Goal: Transaction & Acquisition: Purchase product/service

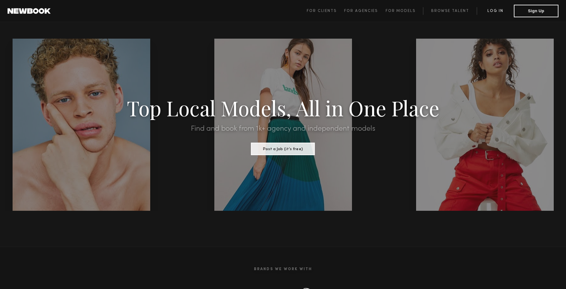
click at [493, 12] on link "Log in" at bounding box center [495, 11] width 37 height 8
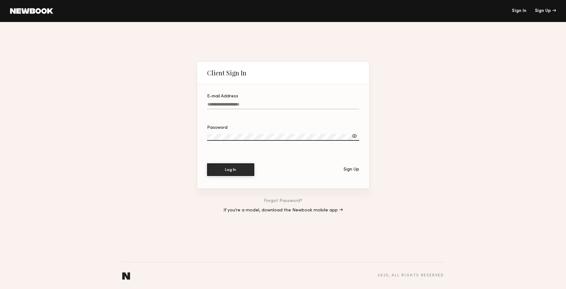
click at [282, 104] on input "E-mail Address" at bounding box center [283, 105] width 152 height 7
type input "**********"
click at [207, 163] on button "Log In" at bounding box center [230, 169] width 47 height 13
click at [353, 135] on div at bounding box center [354, 136] width 6 height 6
click at [243, 164] on button "Log In" at bounding box center [230, 169] width 47 height 13
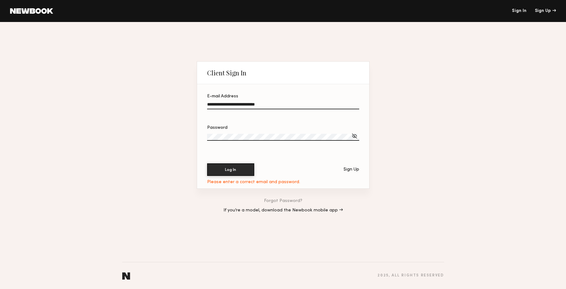
click at [191, 125] on div "**********" at bounding box center [283, 155] width 566 height 267
click at [207, 163] on button "Log In" at bounding box center [230, 169] width 47 height 13
click at [279, 200] on link "Forgot Password?" at bounding box center [283, 201] width 38 height 4
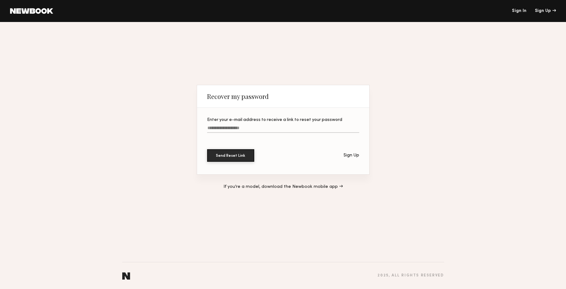
click at [228, 133] on label "Enter your e-mail address to receive a link to reset your password" at bounding box center [283, 128] width 152 height 21
click at [228, 133] on input "Enter your e-mail address to receive a link to reset your password" at bounding box center [283, 129] width 152 height 7
click at [224, 130] on input "Enter your e-mail address to receive a link to reset your password" at bounding box center [283, 129] width 152 height 7
click at [220, 128] on input "Enter your e-mail address to receive a link to reset your password" at bounding box center [283, 129] width 152 height 7
type input "**********"
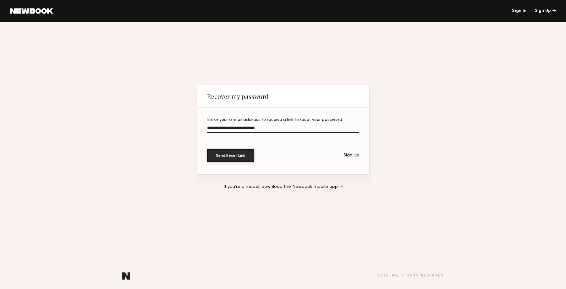
click at [207, 149] on button "Send Reset Link" at bounding box center [230, 155] width 47 height 13
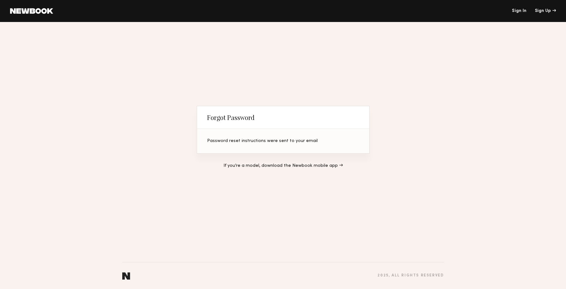
click at [520, 12] on link "Sign In" at bounding box center [519, 11] width 14 height 4
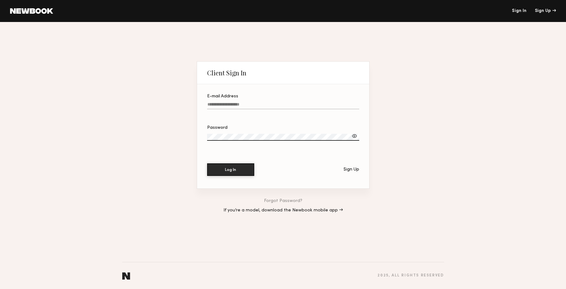
click at [314, 107] on input "E-mail Address" at bounding box center [283, 105] width 152 height 7
click at [522, 12] on link "Sign In" at bounding box center [519, 11] width 14 height 4
click at [278, 104] on input "E-mail Address Required" at bounding box center [283, 105] width 152 height 7
type input "**********"
click at [207, 163] on button "Log In" at bounding box center [230, 169] width 47 height 13
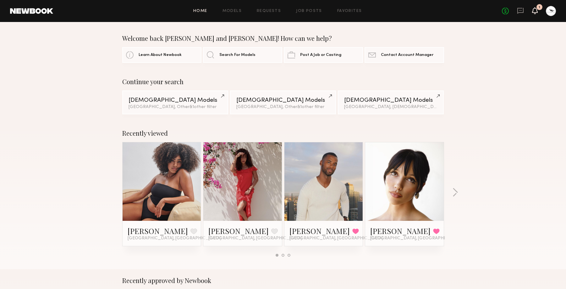
click at [535, 14] on icon at bounding box center [535, 13] width 2 height 1
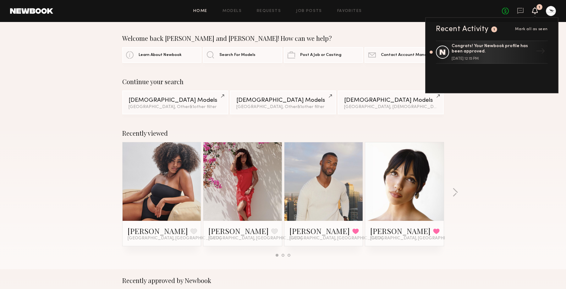
click at [488, 104] on div "Continue your search Female Models Los Angeles, Other & 1 other filter + 1 Male…" at bounding box center [283, 96] width 566 height 36
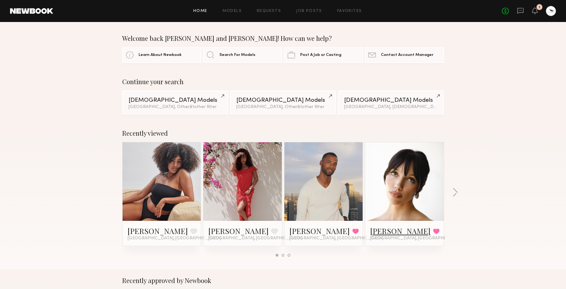
click at [385, 232] on link "Syd T." at bounding box center [400, 231] width 60 height 10
click at [166, 161] on link at bounding box center [162, 181] width 38 height 79
click at [453, 189] on button "button" at bounding box center [455, 193] width 6 height 10
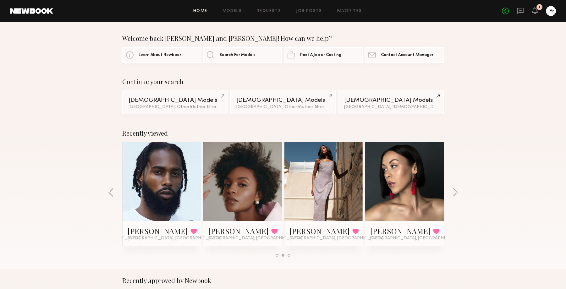
click at [358, 168] on div at bounding box center [323, 181] width 79 height 79
click at [301, 230] on link "Rina R." at bounding box center [320, 231] width 60 height 10
click at [456, 190] on button "button" at bounding box center [455, 193] width 6 height 10
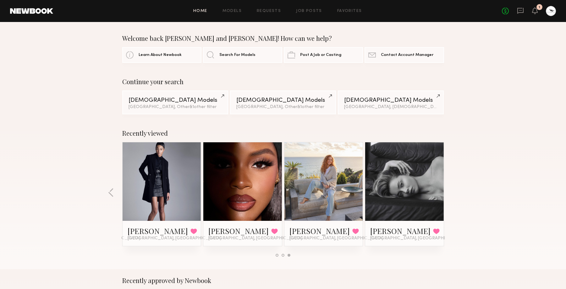
click at [323, 167] on link at bounding box center [324, 181] width 38 height 79
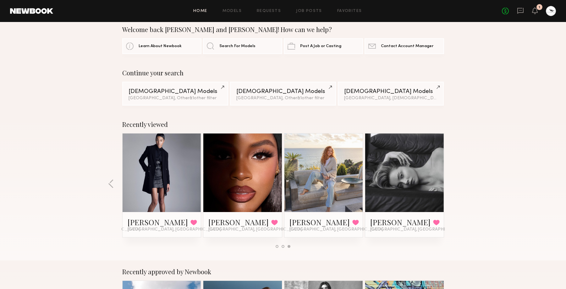
scroll to position [14, 0]
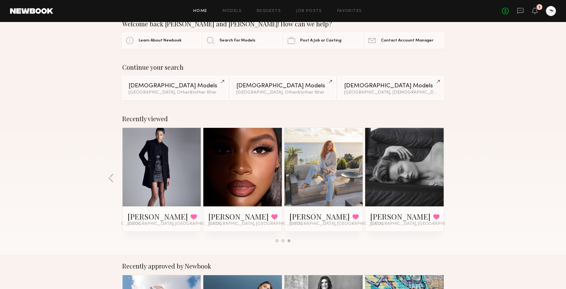
click at [333, 176] on link at bounding box center [324, 167] width 38 height 79
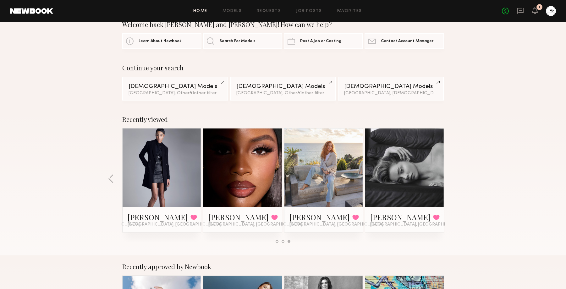
scroll to position [0, 0]
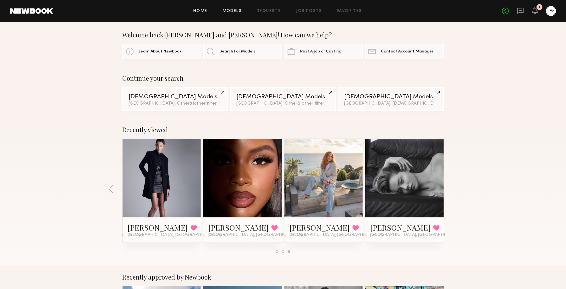
click at [237, 12] on link "Models" at bounding box center [232, 11] width 19 height 4
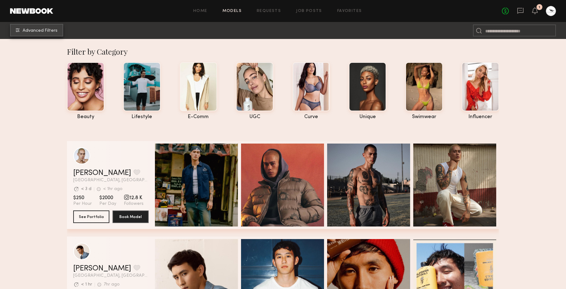
click at [51, 31] on span "Advanced Filters" at bounding box center [40, 31] width 35 height 4
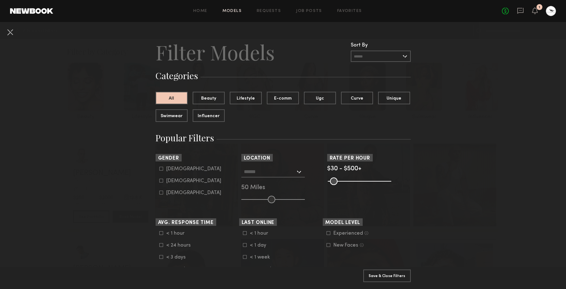
click at [296, 176] on div at bounding box center [272, 171] width 63 height 11
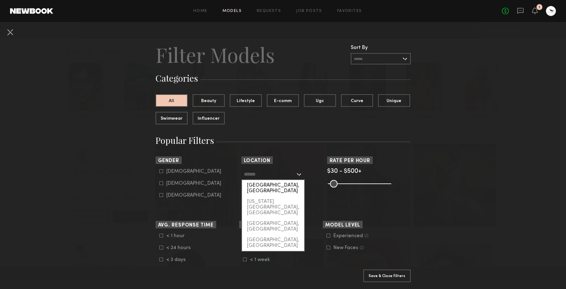
click at [291, 184] on div "[GEOGRAPHIC_DATA], [GEOGRAPHIC_DATA]" at bounding box center [273, 188] width 62 height 16
type input "**********"
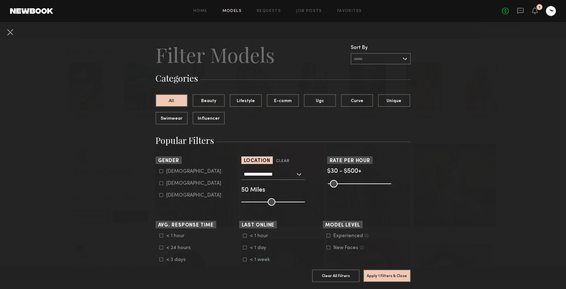
click at [356, 171] on span "$30 - $500+" at bounding box center [344, 171] width 34 height 6
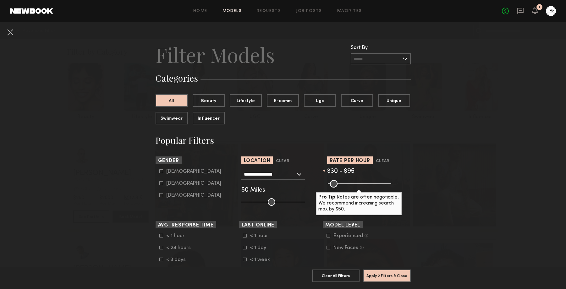
drag, startPoint x: 388, startPoint y: 185, endPoint x: 339, endPoint y: 187, distance: 48.5
click at [339, 187] on input "range" at bounding box center [359, 184] width 63 height 8
type input "***"
click at [341, 185] on input "range" at bounding box center [359, 184] width 63 height 8
click at [335, 189] on section "Rate per Hour Clear $30 - $109 Pro Tip: Rates are often negotiable. We recommen…" at bounding box center [369, 181] width 84 height 49
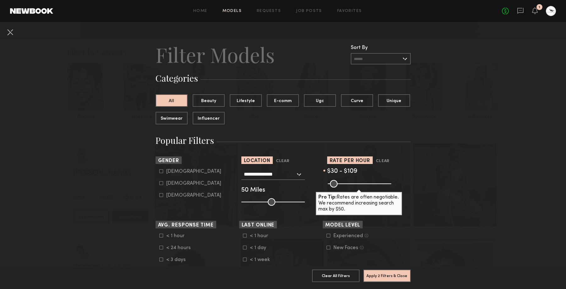
click at [162, 184] on icon at bounding box center [161, 183] width 4 height 4
type input "**"
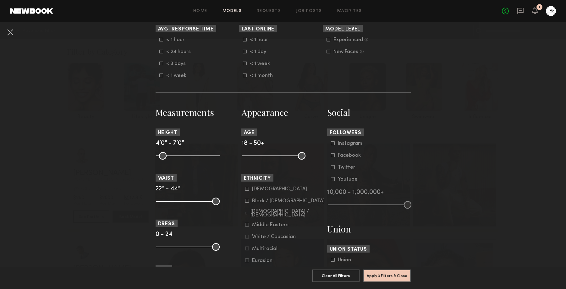
scroll to position [202, 0]
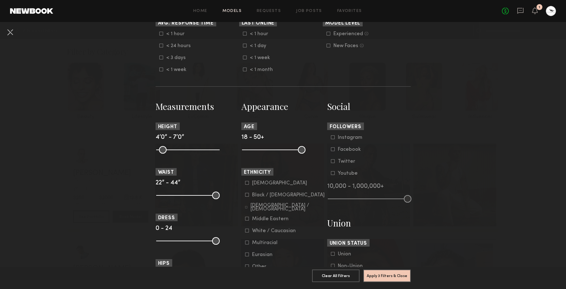
click at [249, 197] on label "Black / African American" at bounding box center [285, 195] width 80 height 4
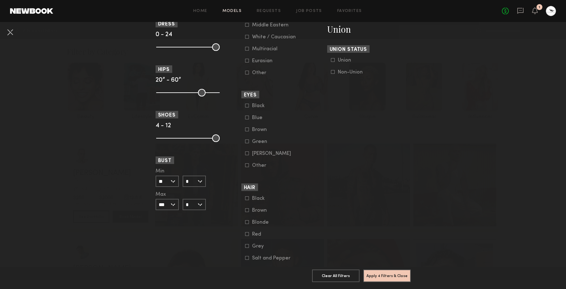
scroll to position [426, 0]
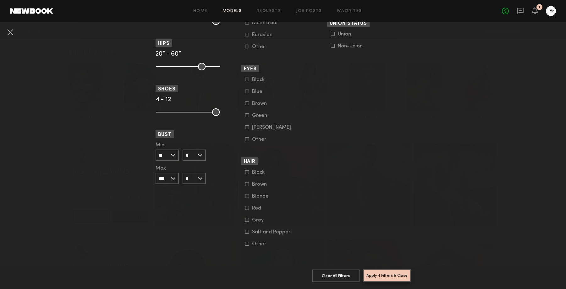
click at [380, 278] on button "Apply 4 Filters & Close" at bounding box center [386, 275] width 47 height 13
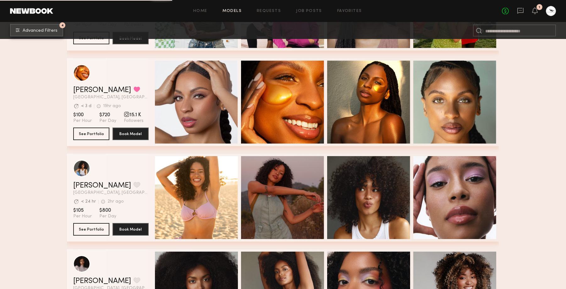
scroll to position [867, 0]
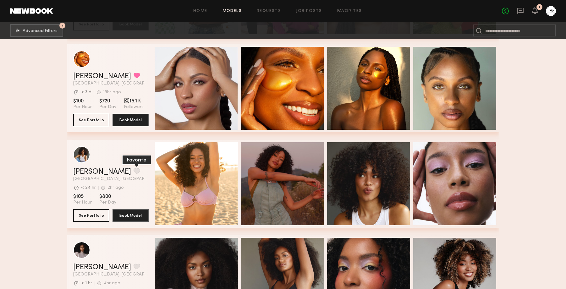
click at [134, 171] on button "grid" at bounding box center [137, 171] width 7 height 6
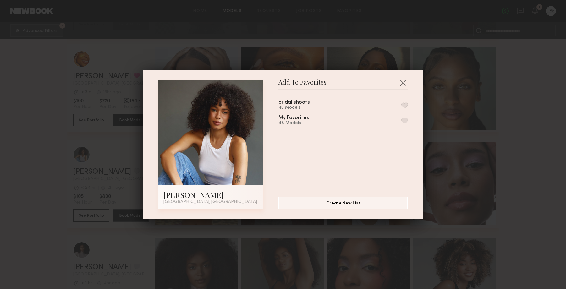
click at [406, 103] on button "button" at bounding box center [404, 105] width 7 height 6
click at [403, 83] on button "button" at bounding box center [403, 83] width 10 height 10
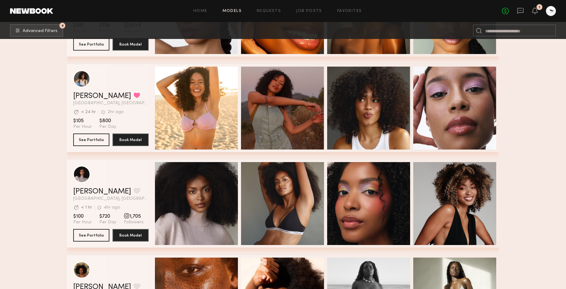
scroll to position [958, 0]
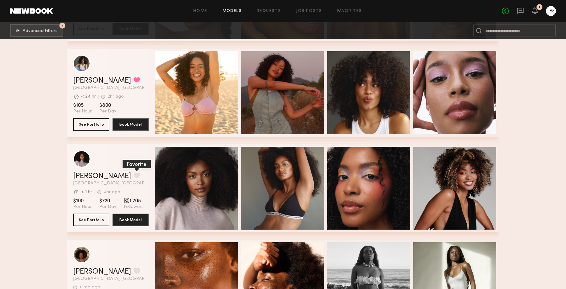
click at [134, 174] on button "grid" at bounding box center [137, 176] width 7 height 6
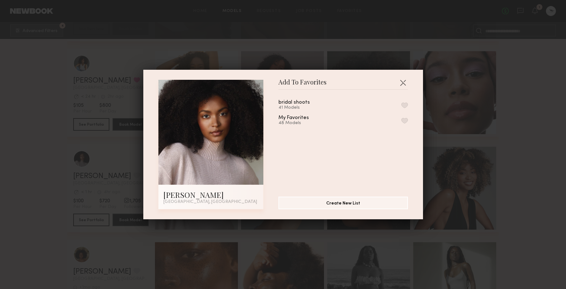
click at [409, 105] on div "bridal shoots 41 Models My Favorites 48 Models" at bounding box center [347, 141] width 136 height 92
click at [407, 105] on button "button" at bounding box center [404, 105] width 7 height 6
click at [406, 85] on button "button" at bounding box center [403, 83] width 10 height 10
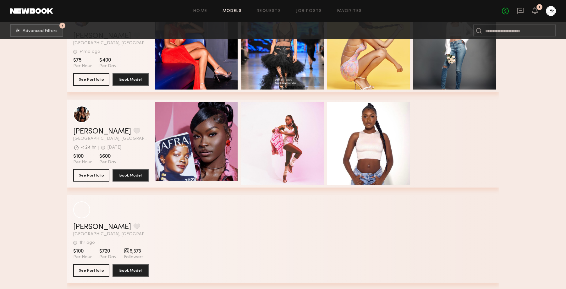
scroll to position [3975, 0]
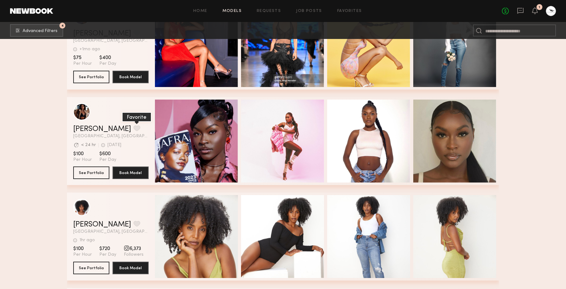
scroll to position [3970, 0]
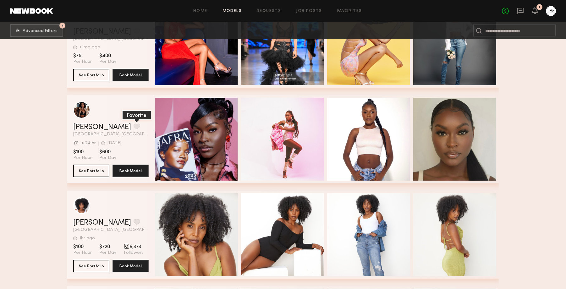
click at [134, 126] on button "grid" at bounding box center [137, 126] width 7 height 6
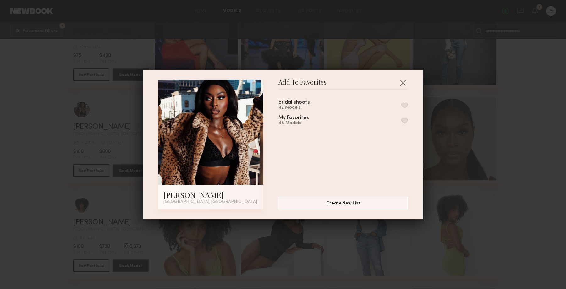
click at [406, 103] on button "button" at bounding box center [404, 105] width 7 height 6
click at [404, 83] on button "button" at bounding box center [403, 83] width 10 height 10
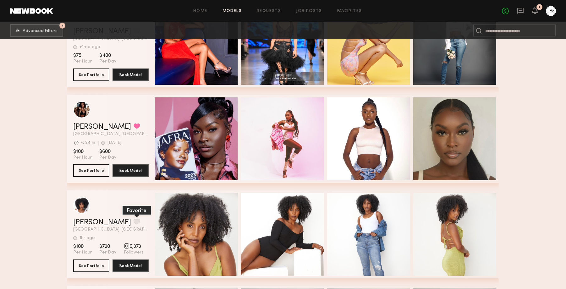
click at [134, 220] on button "grid" at bounding box center [137, 222] width 7 height 6
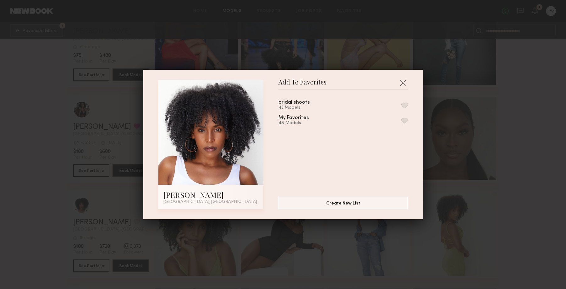
click at [406, 104] on button "button" at bounding box center [404, 105] width 7 height 6
click at [402, 83] on button "button" at bounding box center [403, 83] width 10 height 10
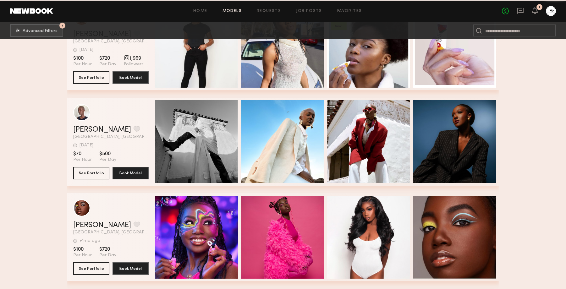
scroll to position [5605, 0]
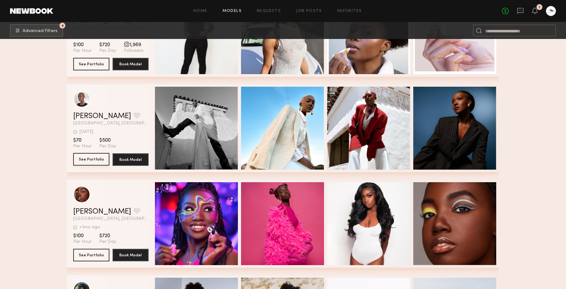
click at [92, 161] on button "See Portfolio" at bounding box center [91, 159] width 36 height 13
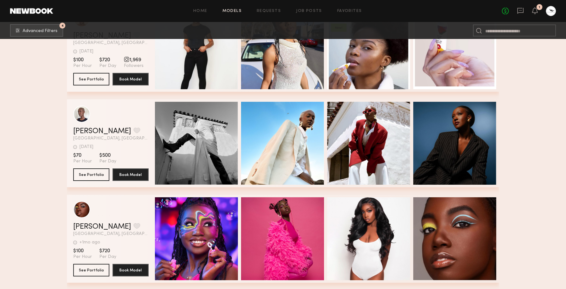
scroll to position [5589, 0]
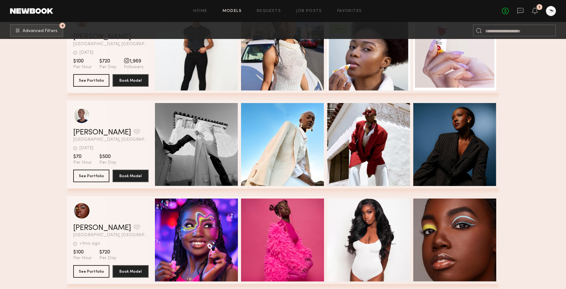
click at [134, 130] on button "grid" at bounding box center [137, 132] width 7 height 6
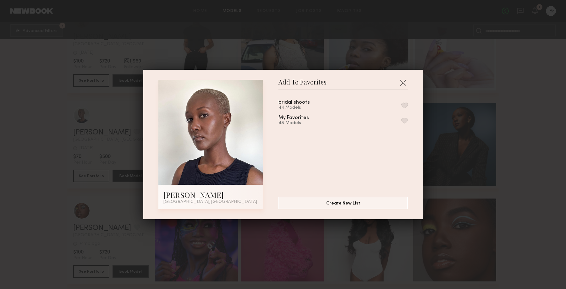
click at [403, 105] on button "button" at bounding box center [404, 105] width 7 height 6
click at [403, 87] on button "button" at bounding box center [403, 83] width 10 height 10
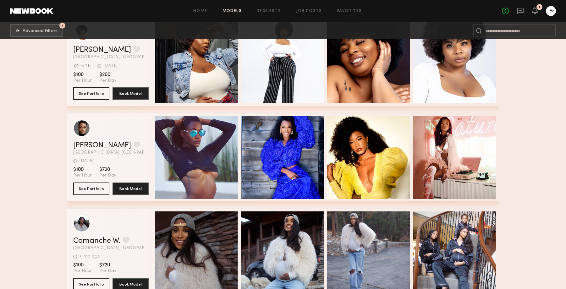
scroll to position [6273, 0]
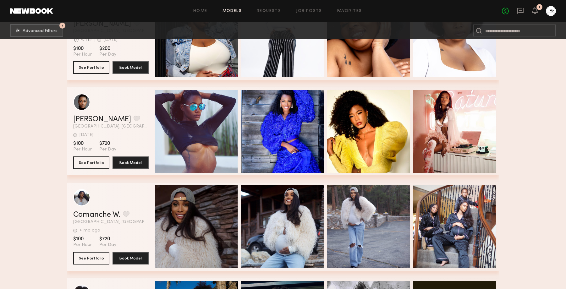
scroll to position [6270, 0]
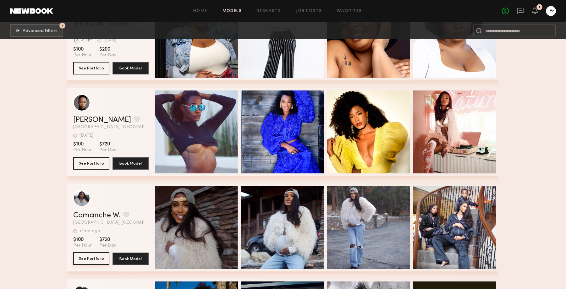
click at [95, 258] on button "See Portfolio" at bounding box center [91, 258] width 36 height 13
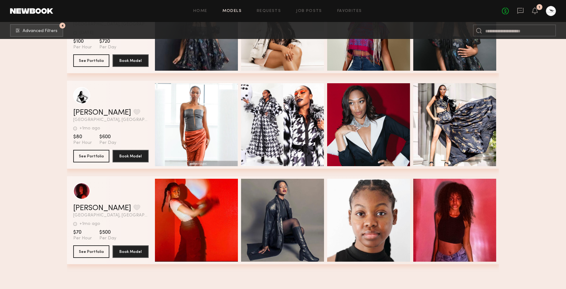
scroll to position [15629, 0]
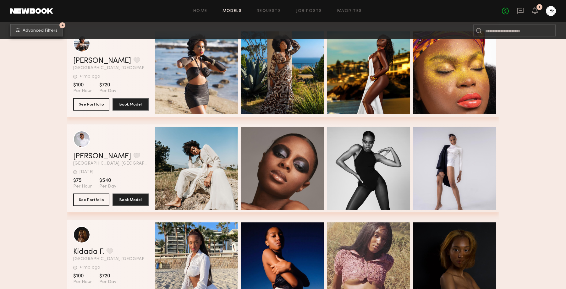
scroll to position [10724, 0]
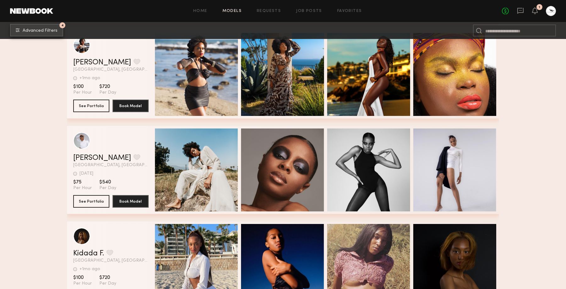
click at [30, 29] on span "Advanced Filters" at bounding box center [40, 31] width 35 height 4
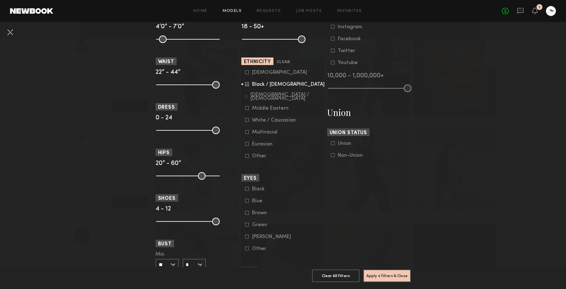
scroll to position [260, 0]
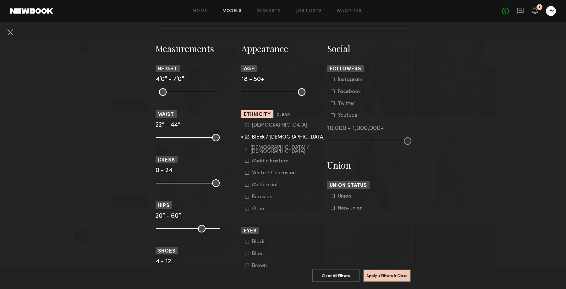
click at [247, 138] on icon at bounding box center [247, 136] width 3 height 3
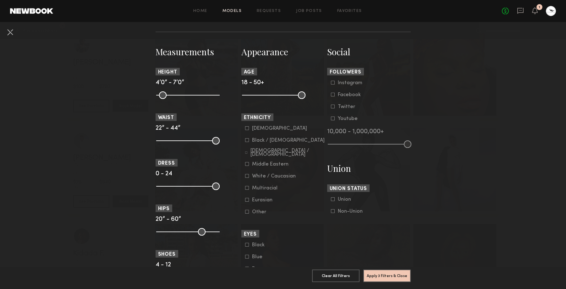
click at [248, 214] on icon at bounding box center [246, 211] width 3 height 3
click at [378, 273] on button "Apply 4 Filters & Close" at bounding box center [386, 275] width 47 height 13
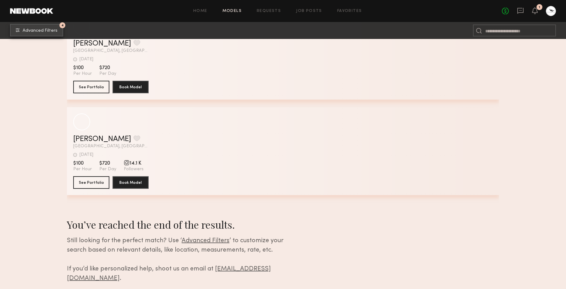
scroll to position [1677, 0]
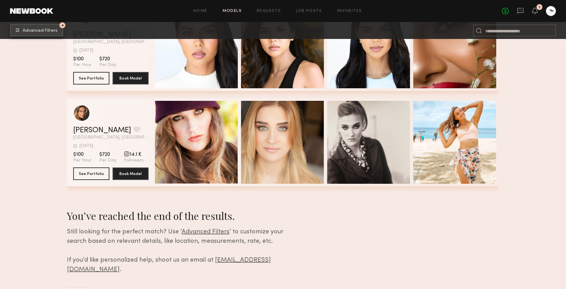
click at [47, 31] on span "Advanced Filters" at bounding box center [40, 31] width 35 height 4
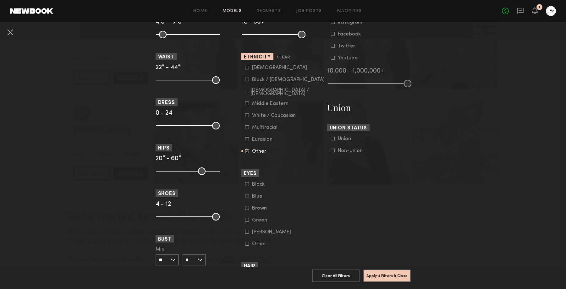
scroll to position [317, 0]
click at [247, 152] on icon at bounding box center [247, 150] width 3 height 3
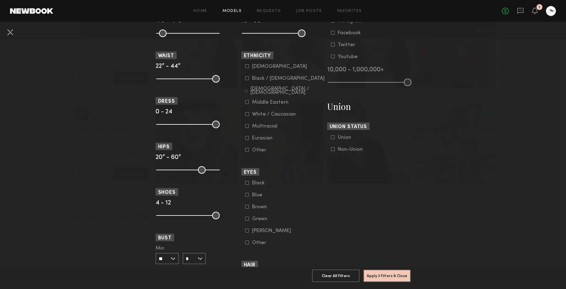
scroll to position [318, 0]
click at [247, 69] on icon at bounding box center [247, 67] width 4 height 4
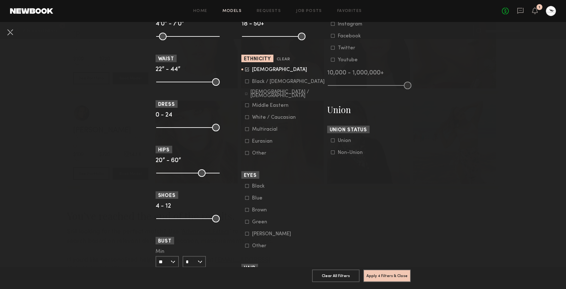
scroll to position [315, 0]
click at [383, 273] on button "Apply 4 Filters & Close" at bounding box center [386, 275] width 47 height 13
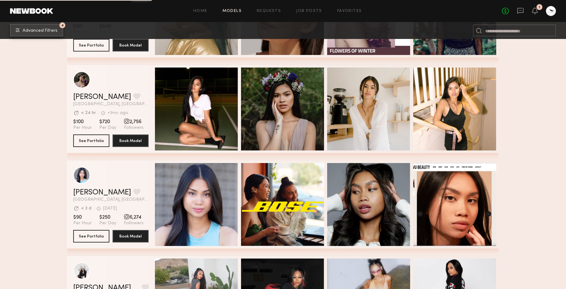
scroll to position [1993, 0]
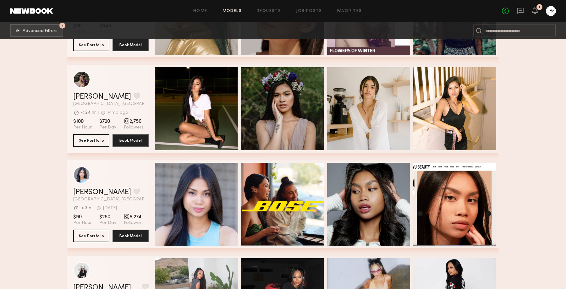
click at [553, 14] on div at bounding box center [551, 11] width 10 height 10
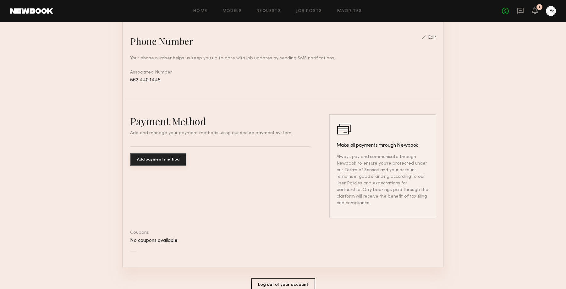
scroll to position [291, 0]
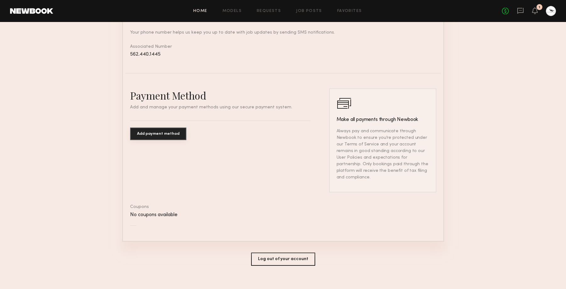
click at [201, 13] on link "Home" at bounding box center [200, 11] width 14 height 4
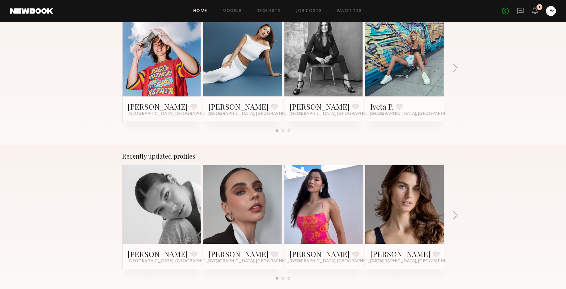
scroll to position [272, 0]
click at [457, 216] on button "button" at bounding box center [455, 216] width 6 height 10
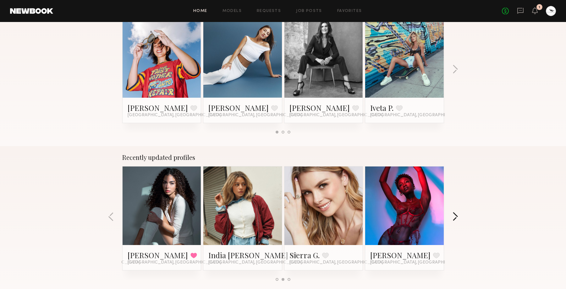
click at [457, 216] on button "button" at bounding box center [455, 217] width 6 height 10
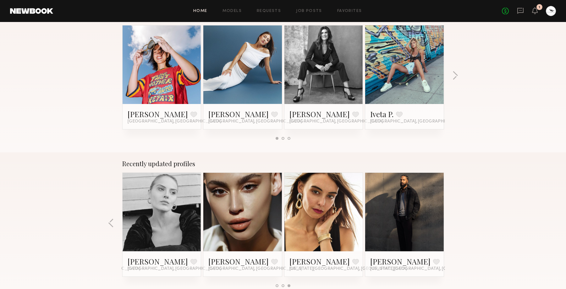
scroll to position [261, 0]
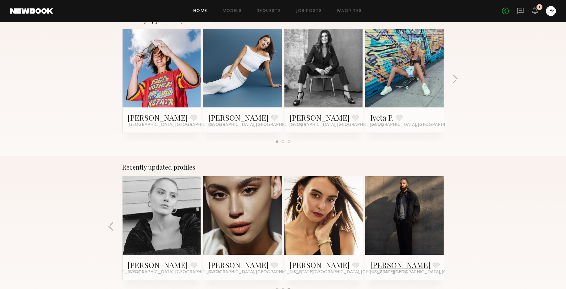
click at [387, 260] on link "Josh S." at bounding box center [400, 265] width 60 height 10
click at [349, 10] on link "Favorites" at bounding box center [349, 11] width 25 height 4
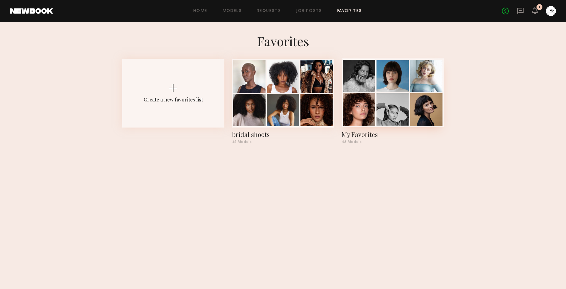
click at [370, 92] on div at bounding box center [393, 92] width 102 height 69
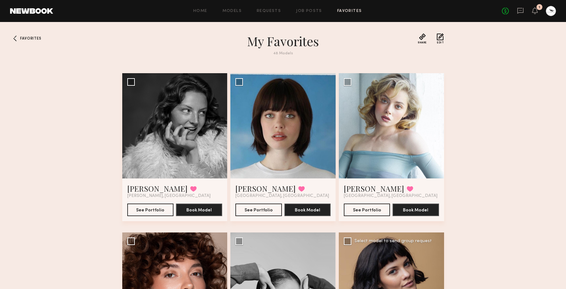
scroll to position [118, 0]
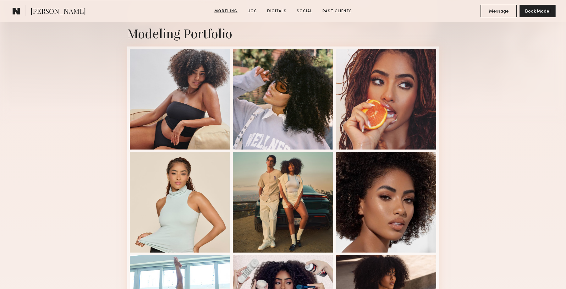
scroll to position [175, 0]
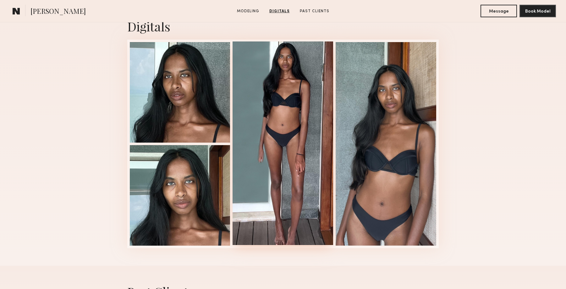
scroll to position [580, 0]
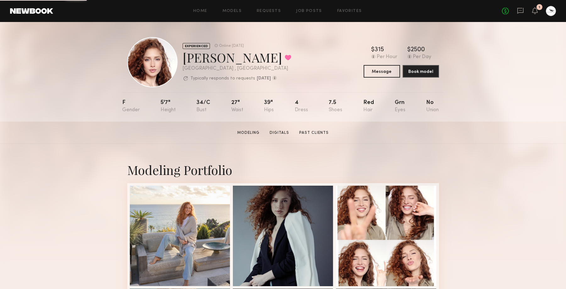
scroll to position [1, 0]
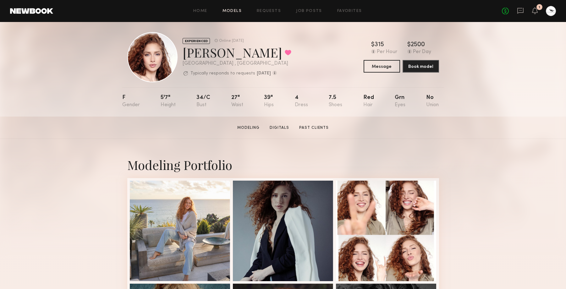
click at [239, 11] on link "Models" at bounding box center [232, 11] width 19 height 4
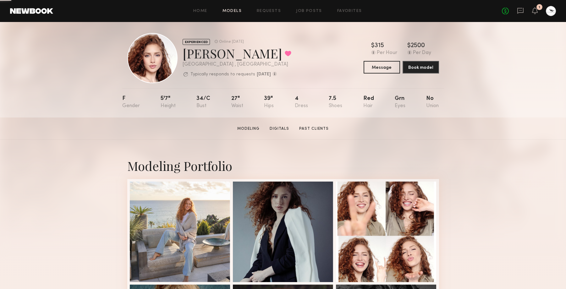
scroll to position [4, 0]
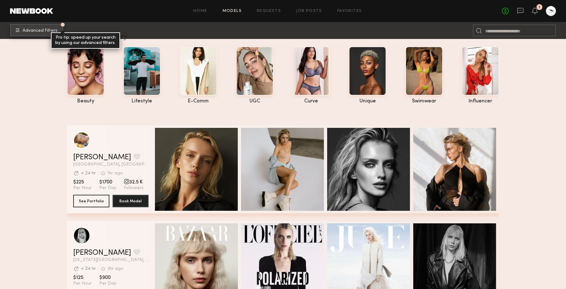
scroll to position [15, 0]
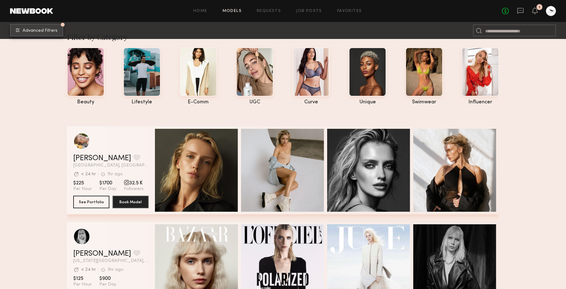
drag, startPoint x: 19, startPoint y: 34, endPoint x: 20, endPoint y: 41, distance: 6.9
click at [20, 32] on button "Advanced Filters Pro tip: speed up your search by using our advanced filters." at bounding box center [36, 30] width 53 height 13
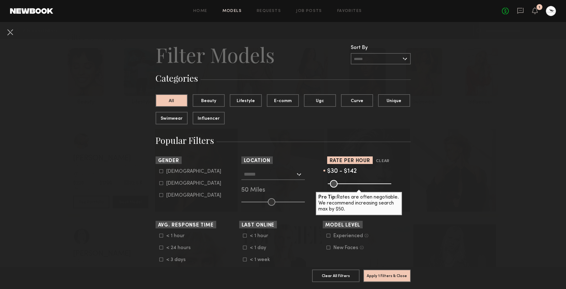
drag, startPoint x: 385, startPoint y: 185, endPoint x: 345, endPoint y: 187, distance: 39.7
click at [345, 187] on input "range" at bounding box center [359, 184] width 63 height 8
click at [344, 188] on input "range" at bounding box center [359, 184] width 63 height 8
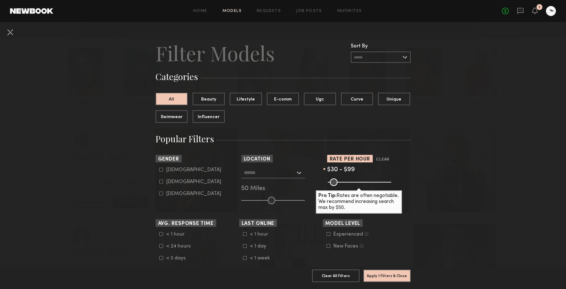
drag, startPoint x: 343, startPoint y: 185, endPoint x: 340, endPoint y: 187, distance: 4.2
type input "**"
click at [340, 186] on input "range" at bounding box center [359, 183] width 63 height 8
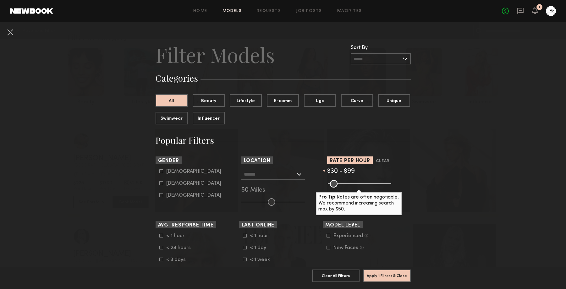
scroll to position [3, 0]
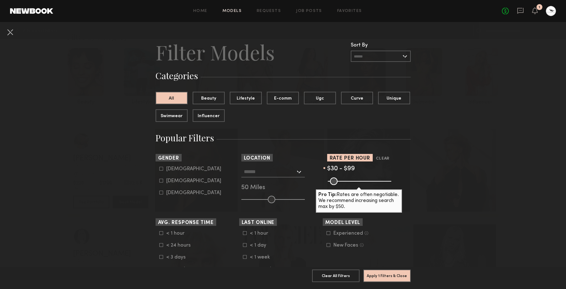
click at [160, 183] on icon at bounding box center [161, 181] width 4 height 4
type input "**"
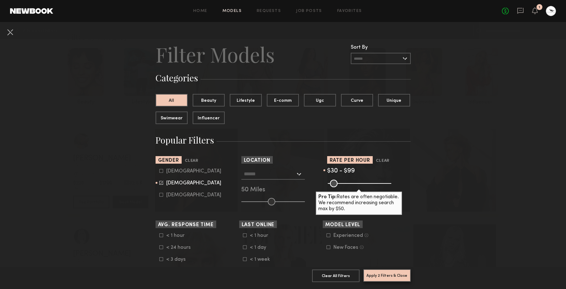
scroll to position [2, 0]
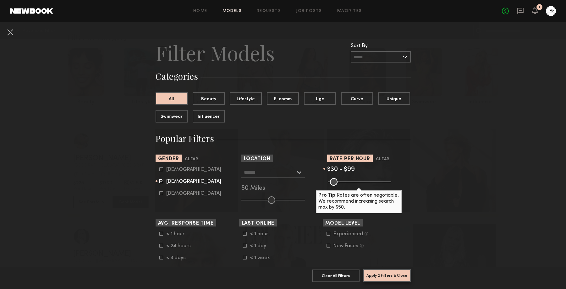
click at [376, 273] on button "Apply 2 Filters & Close" at bounding box center [386, 275] width 47 height 13
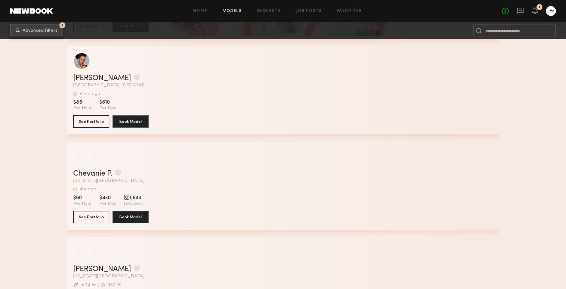
scroll to position [4039, 0]
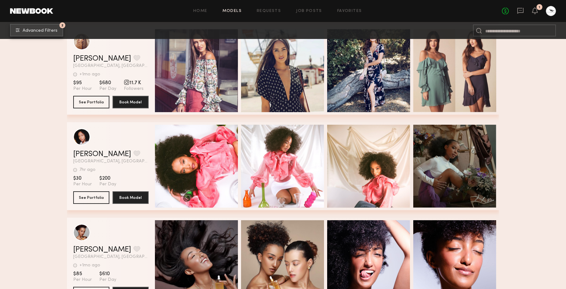
click at [36, 31] on span "Advanced Filters" at bounding box center [40, 31] width 35 height 4
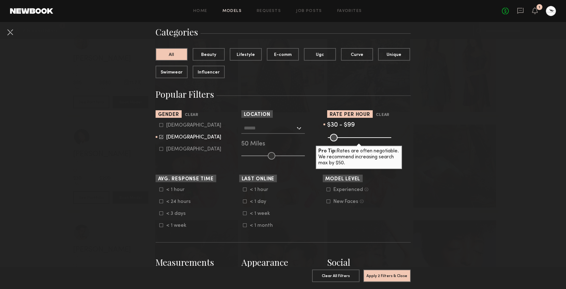
scroll to position [0, 0]
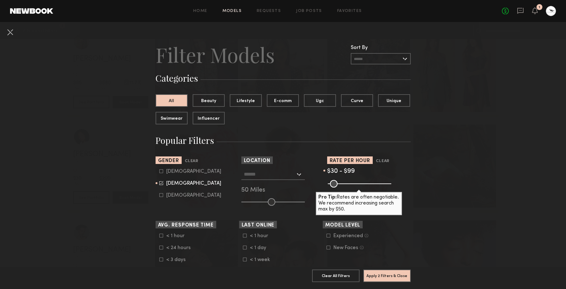
click at [405, 59] on input "text" at bounding box center [381, 58] width 60 height 11
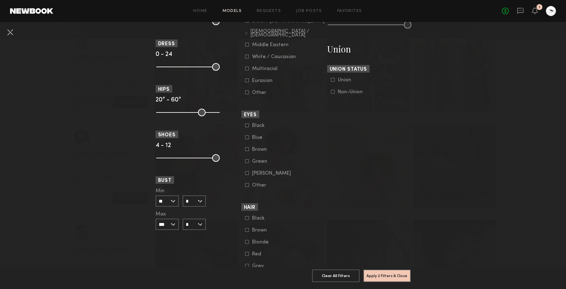
scroll to position [426, 0]
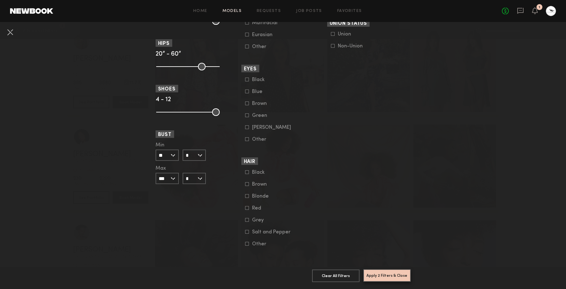
click at [390, 277] on button "Apply 2 Filters & Close" at bounding box center [386, 275] width 47 height 13
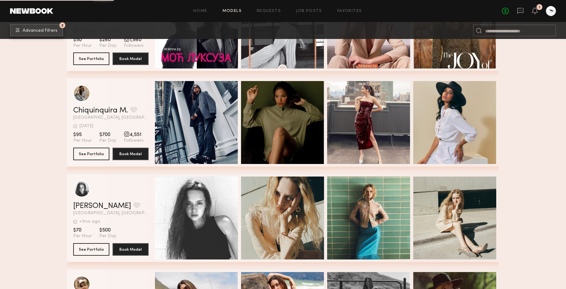
scroll to position [4242, 0]
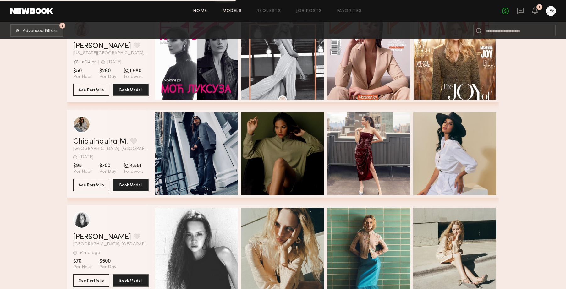
click at [202, 13] on link "Home" at bounding box center [200, 11] width 14 height 4
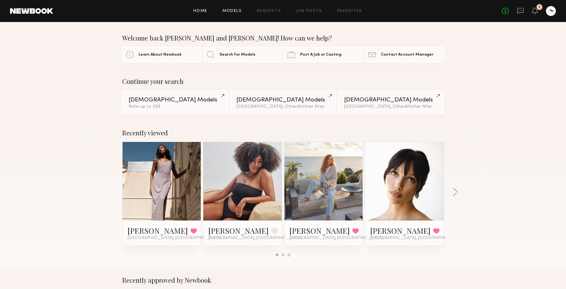
scroll to position [3, 0]
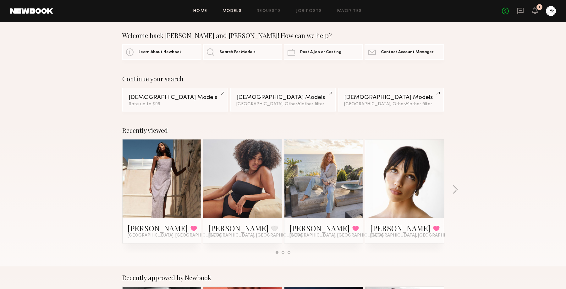
click at [235, 10] on link "Models" at bounding box center [232, 11] width 19 height 4
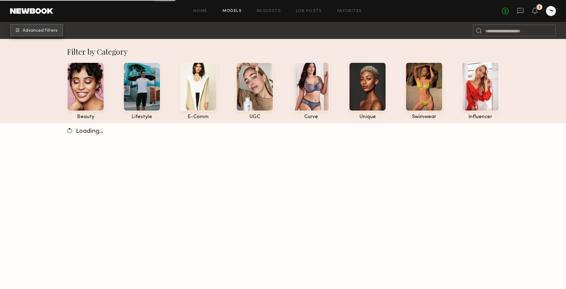
click at [25, 30] on span "Advanced Filters" at bounding box center [40, 31] width 35 height 4
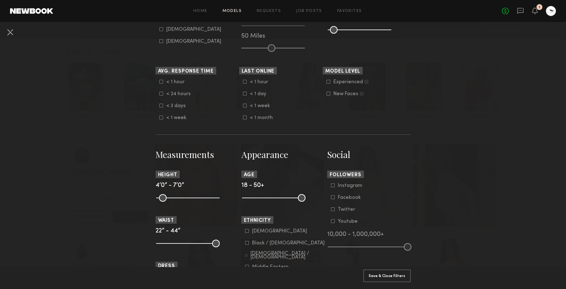
scroll to position [66, 0]
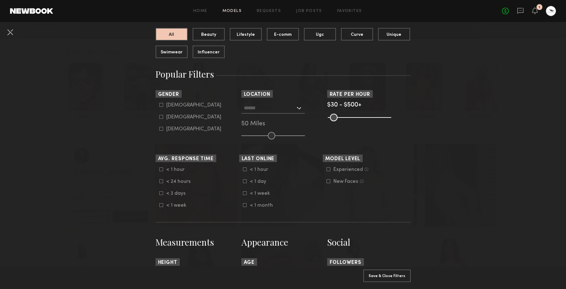
click at [162, 118] on icon at bounding box center [161, 117] width 4 height 4
type input "**"
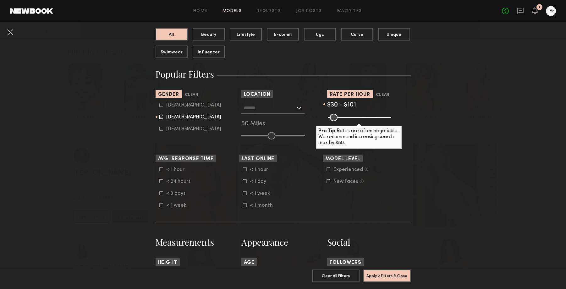
drag, startPoint x: 381, startPoint y: 119, endPoint x: 340, endPoint y: 122, distance: 41.0
type input "***"
click at [340, 121] on input "range" at bounding box center [359, 118] width 63 height 8
click at [298, 109] on div at bounding box center [272, 107] width 63 height 11
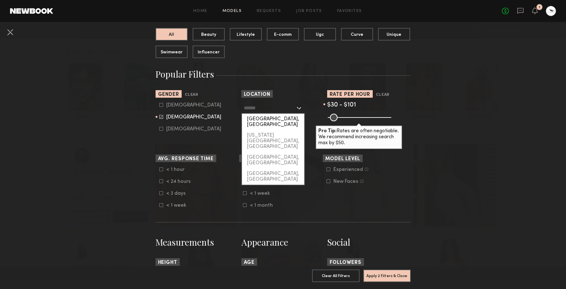
click at [291, 116] on div "[GEOGRAPHIC_DATA], [GEOGRAPHIC_DATA]" at bounding box center [273, 122] width 62 height 16
type input "**********"
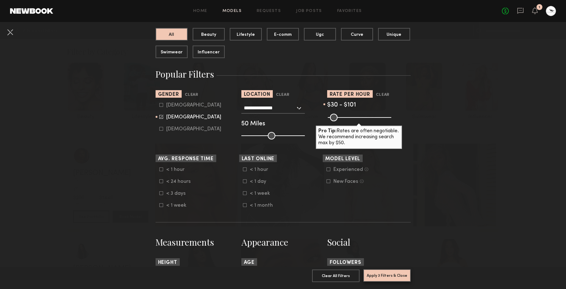
click at [388, 277] on button "Apply 3 Filters & Close" at bounding box center [386, 275] width 47 height 13
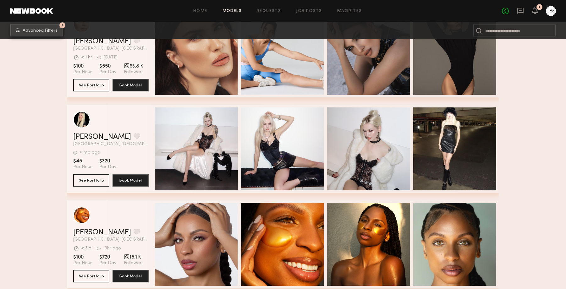
scroll to position [5144, 0]
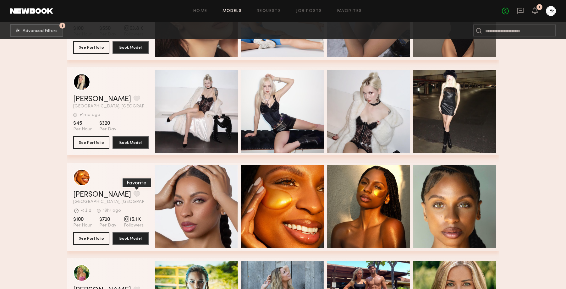
click at [134, 194] on button "grid" at bounding box center [137, 194] width 7 height 6
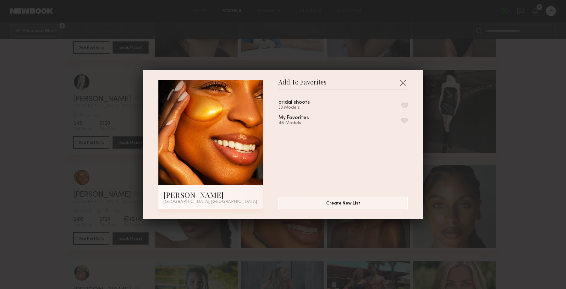
click at [295, 105] on div "33 Models" at bounding box center [302, 107] width 47 height 5
click at [403, 102] on button "button" at bounding box center [404, 105] width 7 height 6
click at [402, 83] on button "button" at bounding box center [403, 83] width 10 height 10
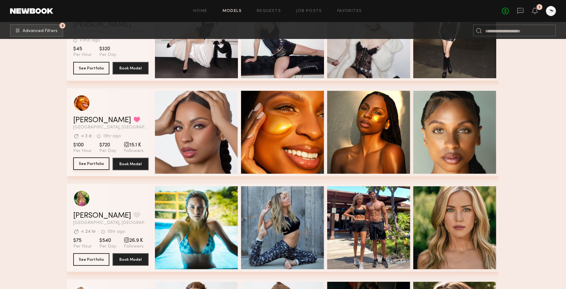
scroll to position [5215, 0]
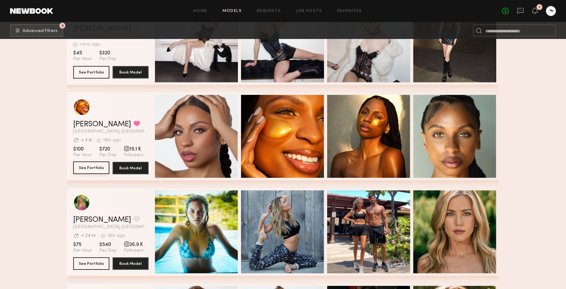
click at [95, 165] on button "See Portfolio" at bounding box center [91, 168] width 36 height 13
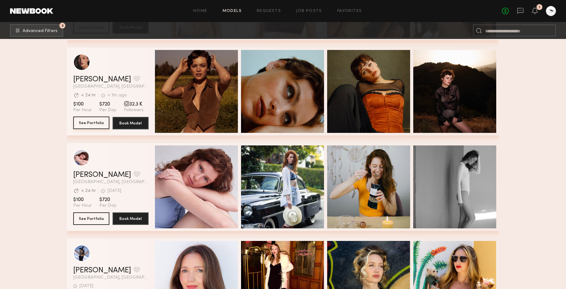
click at [98, 122] on button "See Portfolio" at bounding box center [91, 123] width 36 height 13
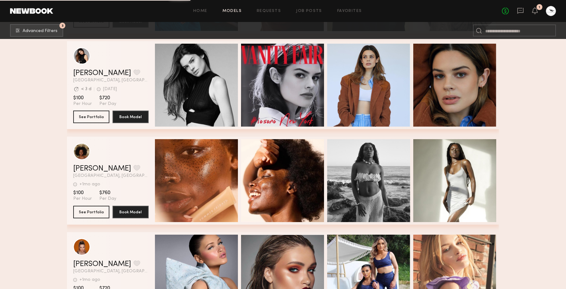
scroll to position [6602, 0]
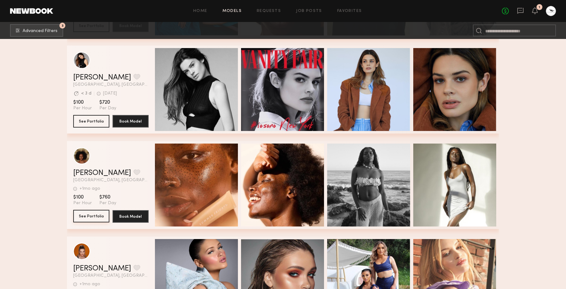
click at [95, 215] on button "See Portfolio" at bounding box center [91, 216] width 36 height 13
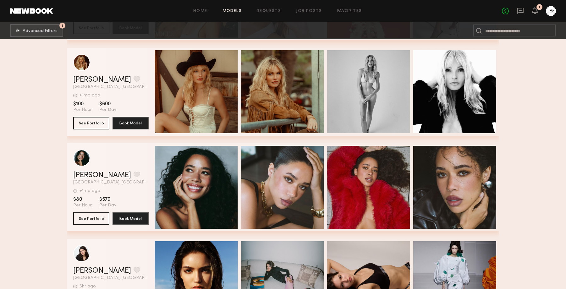
scroll to position [7554, 0]
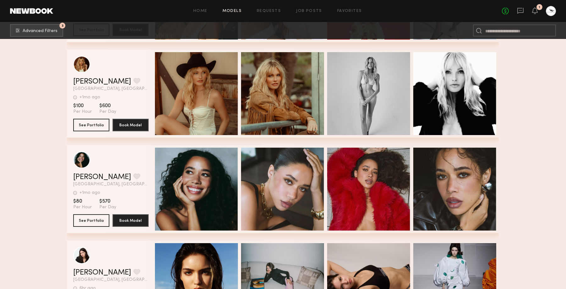
scroll to position [7548, 0]
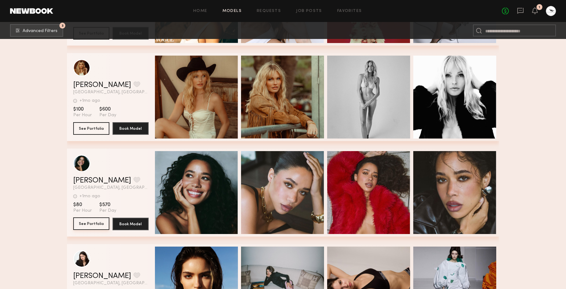
click at [88, 223] on button "See Portfolio" at bounding box center [91, 224] width 36 height 13
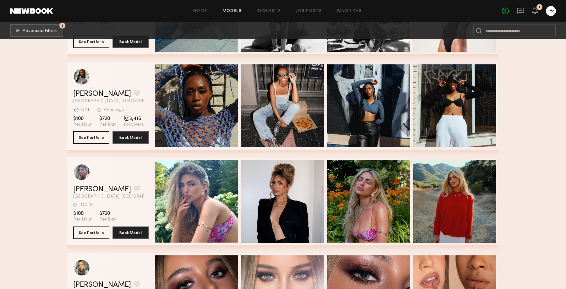
scroll to position [9642, 0]
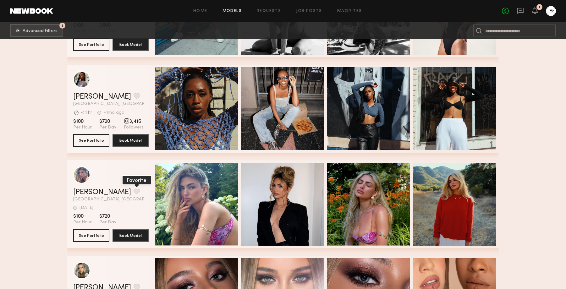
scroll to position [9640, 0]
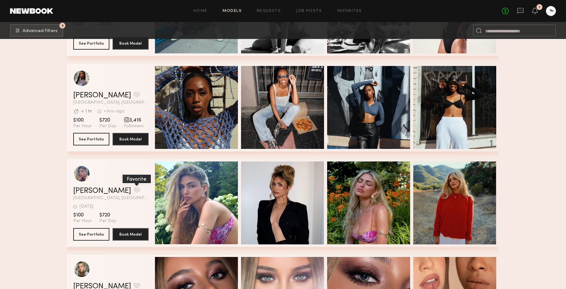
click at [134, 190] on button "grid" at bounding box center [137, 190] width 7 height 6
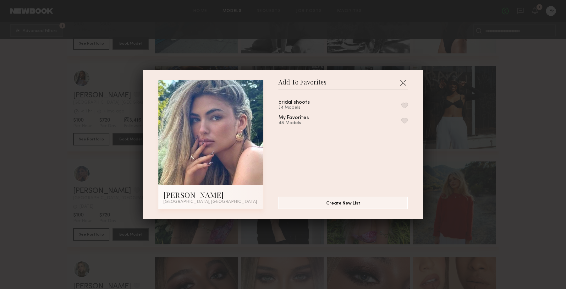
click at [404, 103] on button "button" at bounding box center [404, 105] width 7 height 6
click at [405, 82] on button "button" at bounding box center [403, 83] width 10 height 10
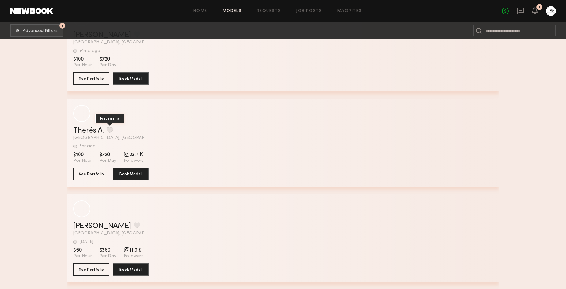
scroll to position [11133, 0]
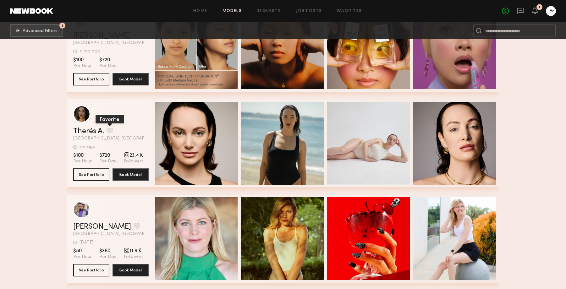
scroll to position [11129, 0]
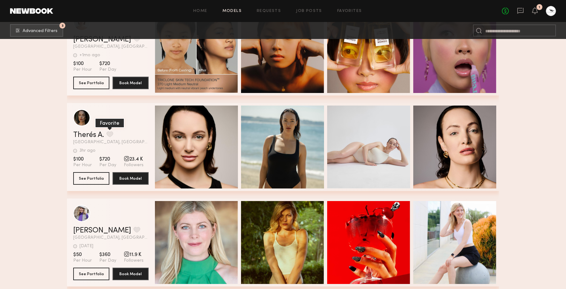
click at [110, 133] on button "grid" at bounding box center [110, 134] width 7 height 6
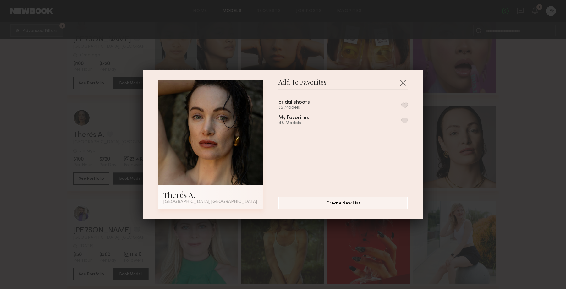
click at [403, 105] on button "button" at bounding box center [404, 105] width 7 height 6
click at [404, 85] on button "button" at bounding box center [403, 83] width 10 height 10
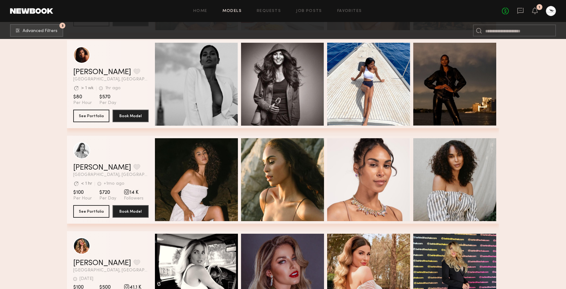
scroll to position [12722, 0]
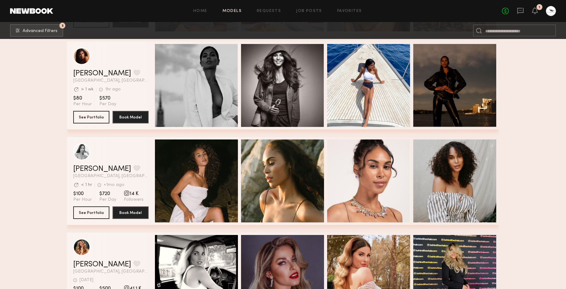
click at [134, 168] on button "grid" at bounding box center [137, 169] width 7 height 6
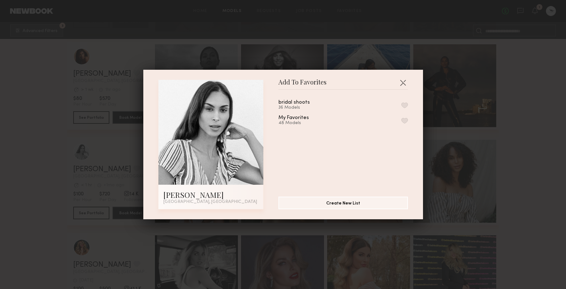
click at [401, 102] on button "button" at bounding box center [404, 105] width 7 height 6
click at [405, 82] on button "button" at bounding box center [403, 83] width 10 height 10
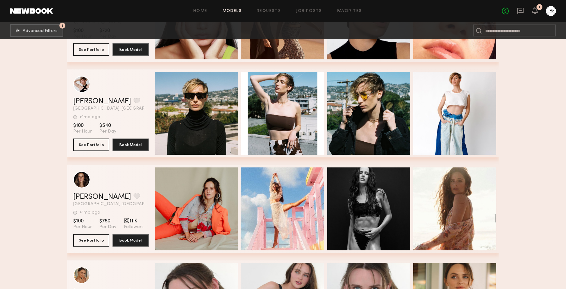
scroll to position [14994, 0]
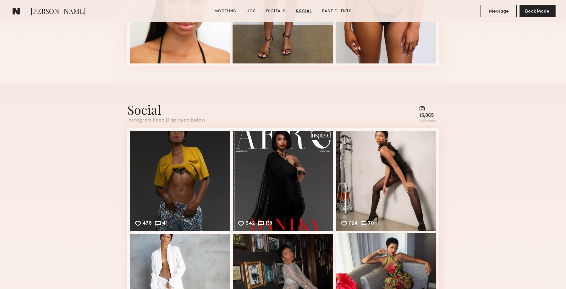
scroll to position [980, 0]
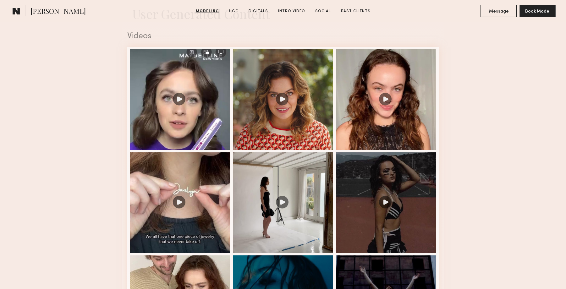
scroll to position [670, 0]
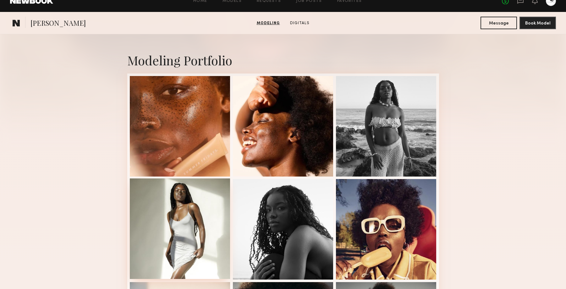
scroll to position [101, 0]
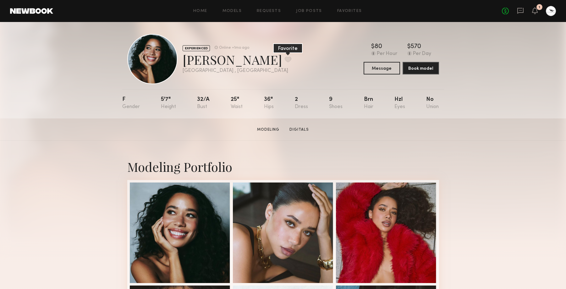
click at [253, 64] on div "[PERSON_NAME] Favorite" at bounding box center [237, 59] width 109 height 17
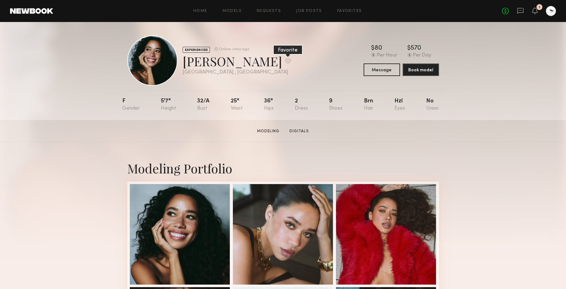
scroll to position [2, 0]
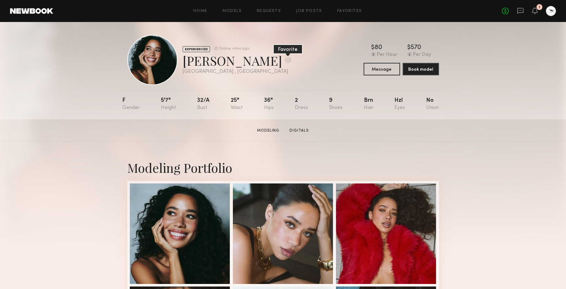
click at [285, 61] on button at bounding box center [288, 61] width 7 height 6
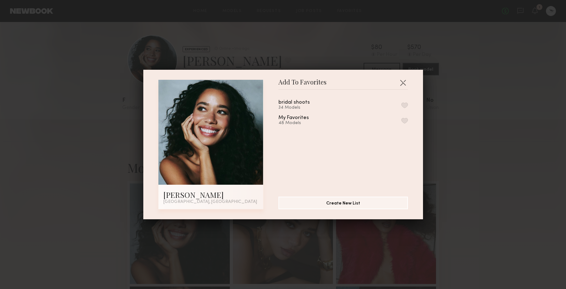
click at [402, 105] on button "button" at bounding box center [404, 105] width 7 height 6
click at [405, 83] on button "button" at bounding box center [403, 83] width 10 height 10
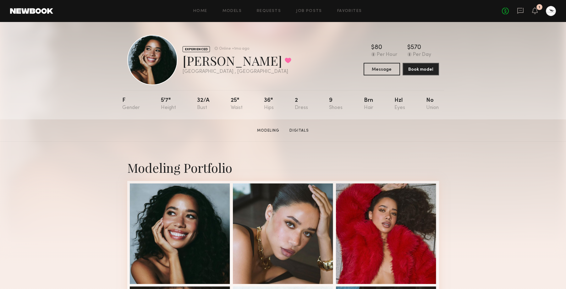
scroll to position [0, 0]
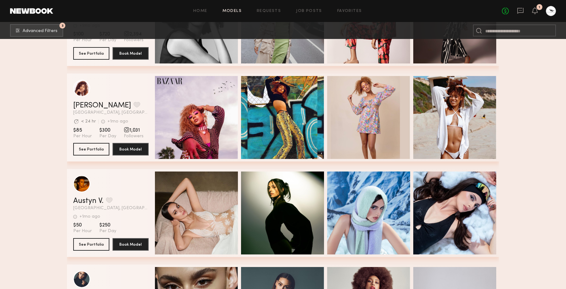
scroll to position [15375, 0]
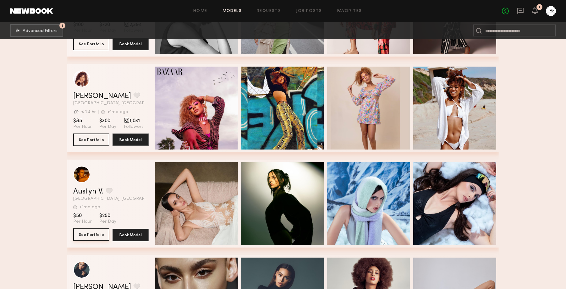
scroll to position [15371, 0]
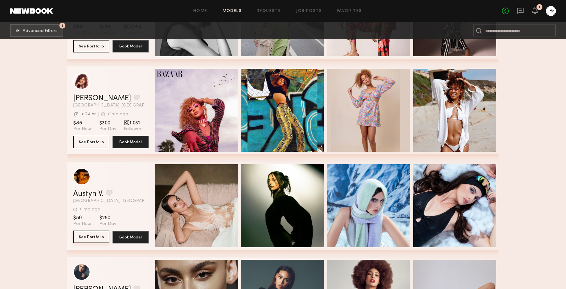
click at [92, 235] on button "See Portfolio" at bounding box center [91, 237] width 36 height 13
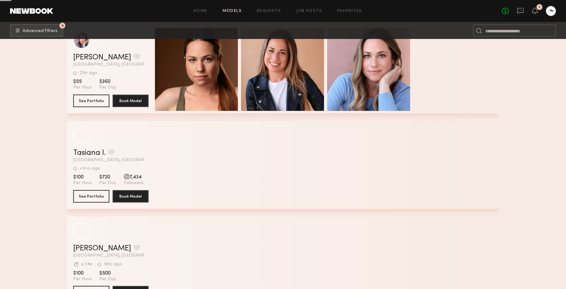
scroll to position [27134, 0]
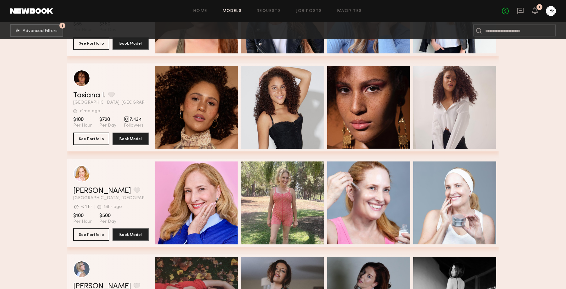
scroll to position [27126, 0]
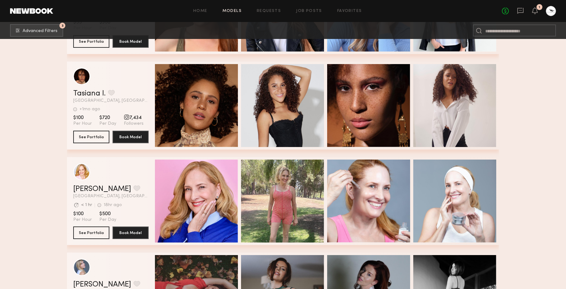
scroll to position [27128, 0]
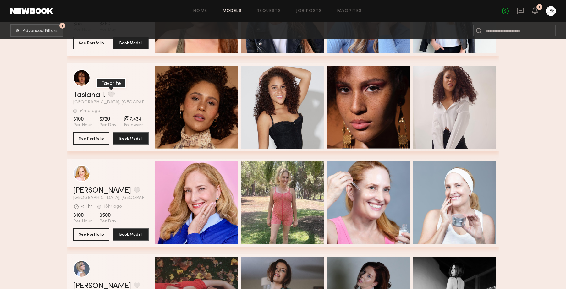
click at [113, 95] on button "grid" at bounding box center [111, 94] width 7 height 6
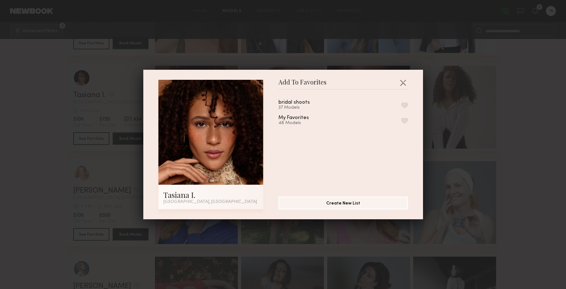
click at [406, 105] on button "button" at bounding box center [404, 105] width 7 height 6
click at [404, 83] on button "button" at bounding box center [403, 83] width 10 height 10
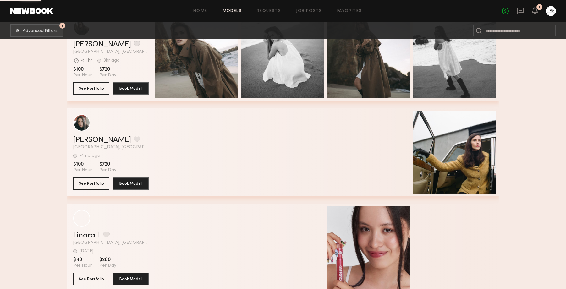
scroll to position [31671, 0]
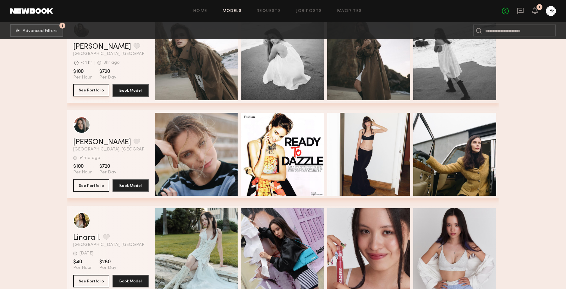
scroll to position [31666, 0]
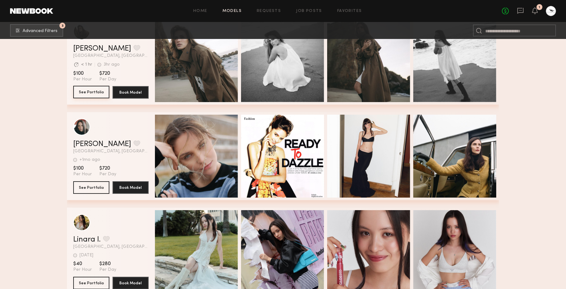
click at [92, 92] on button "See Portfolio" at bounding box center [91, 92] width 36 height 13
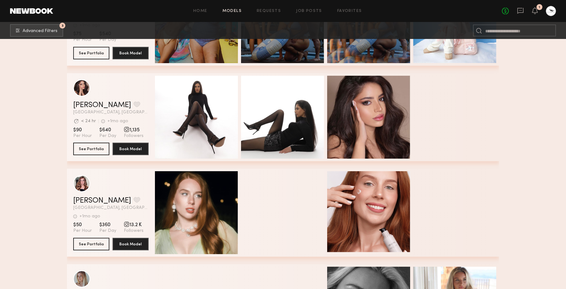
scroll to position [34958, 0]
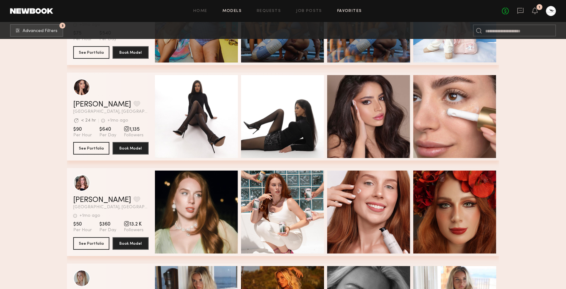
click at [349, 11] on link "Favorites" at bounding box center [349, 11] width 25 height 4
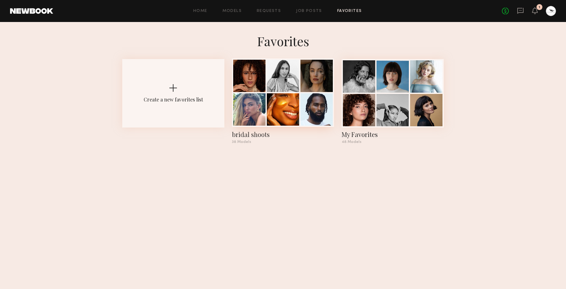
click at [290, 72] on div at bounding box center [283, 76] width 32 height 32
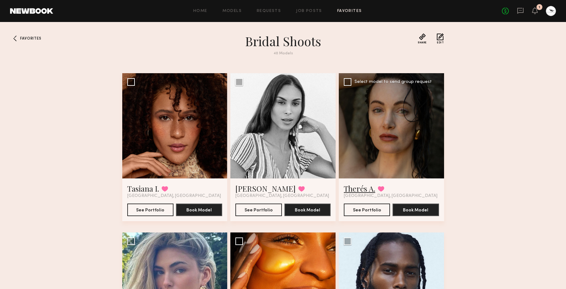
click at [356, 189] on link "Therés A." at bounding box center [359, 189] width 31 height 10
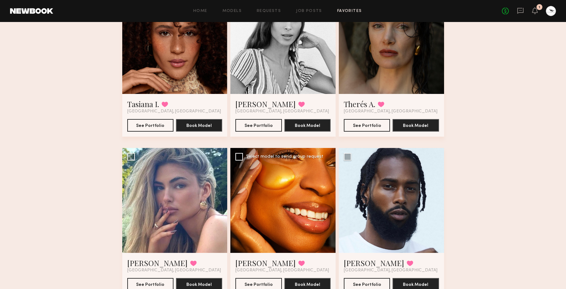
scroll to position [118, 0]
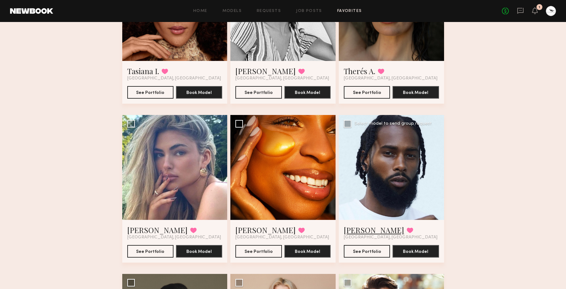
click at [362, 230] on link "[PERSON_NAME]" at bounding box center [374, 230] width 60 height 10
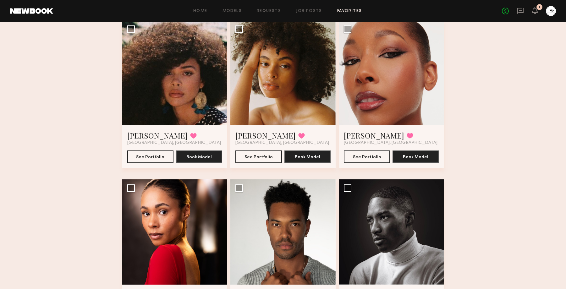
scroll to position [1864, 0]
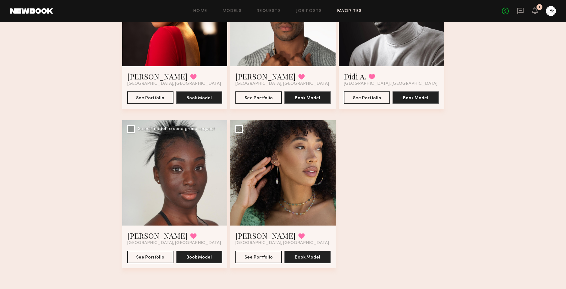
click at [179, 163] on div at bounding box center [174, 172] width 105 height 105
click at [159, 234] on link "Aneesah O." at bounding box center [157, 236] width 60 height 10
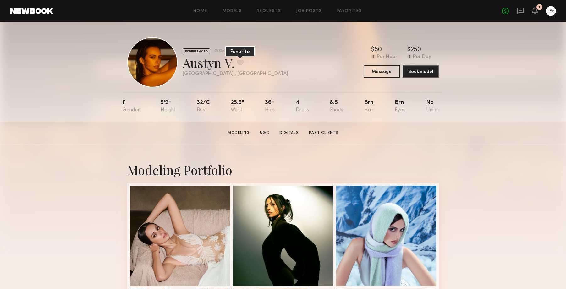
click at [243, 62] on button at bounding box center [240, 63] width 7 height 6
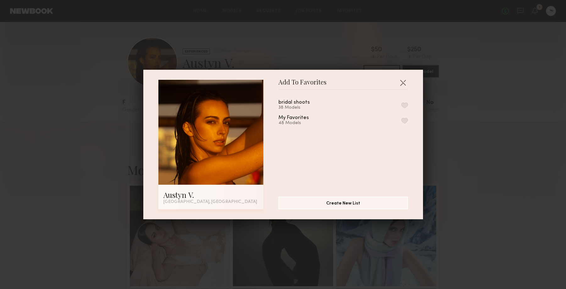
click at [405, 105] on button "button" at bounding box center [404, 105] width 7 height 6
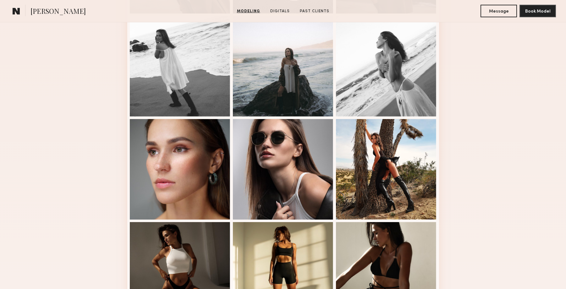
scroll to position [264, 0]
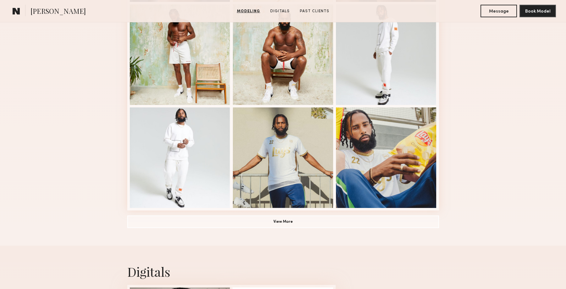
scroll to position [403, 0]
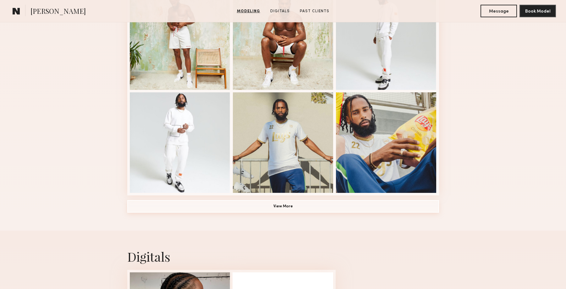
click at [323, 209] on button "View More" at bounding box center [283, 206] width 312 height 13
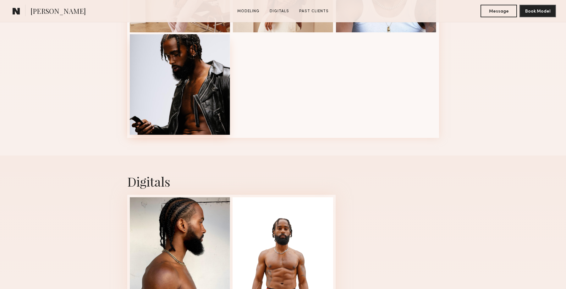
scroll to position [838, 0]
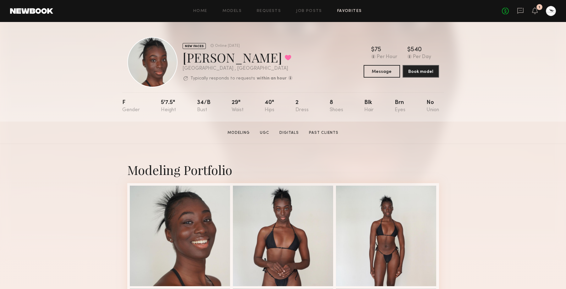
click at [354, 11] on link "Favorites" at bounding box center [349, 11] width 25 height 4
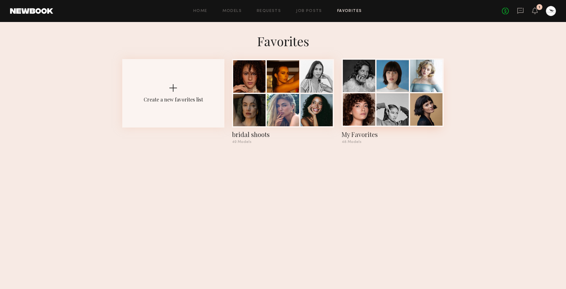
click at [370, 115] on div at bounding box center [359, 109] width 32 height 32
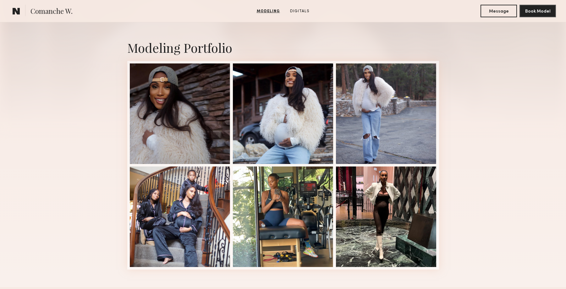
scroll to position [124, 0]
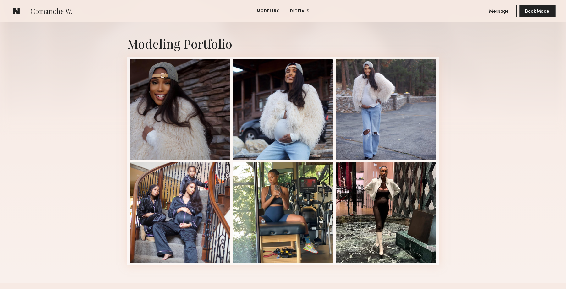
click at [304, 9] on link "Digitals" at bounding box center [300, 11] width 25 height 6
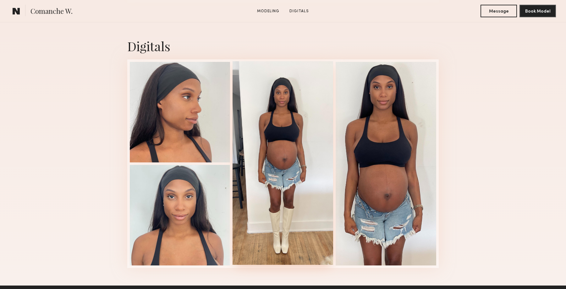
scroll to position [414, 0]
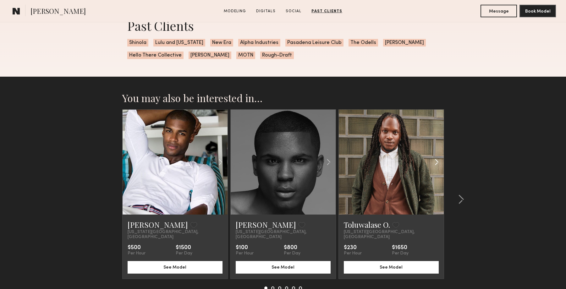
scroll to position [1188, 0]
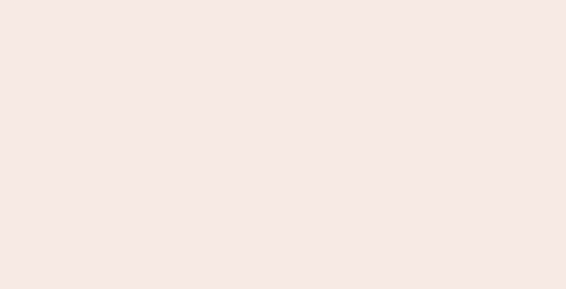
click at [88, 69] on nb-app "Almost there Thank you for registering for Newbook. Your account is under revie…" at bounding box center [283, 144] width 566 height 289
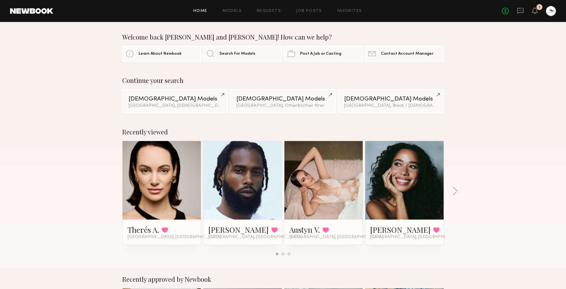
click at [554, 13] on div at bounding box center [551, 11] width 10 height 10
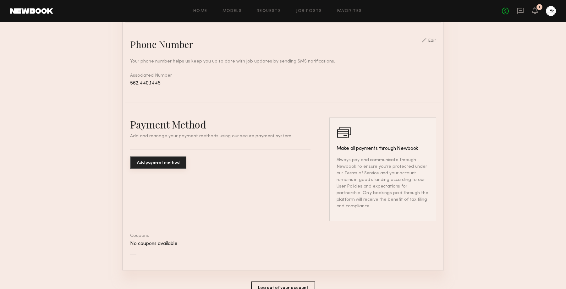
scroll to position [291, 0]
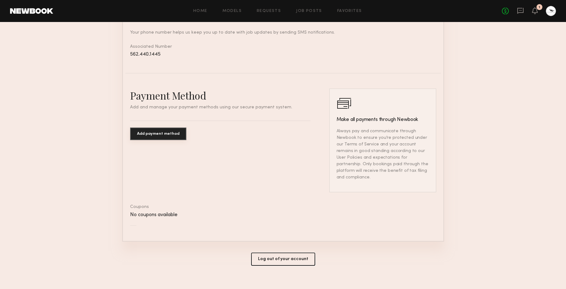
click at [284, 253] on button "Log out of your account" at bounding box center [283, 259] width 64 height 13
